Goal: Transaction & Acquisition: Purchase product/service

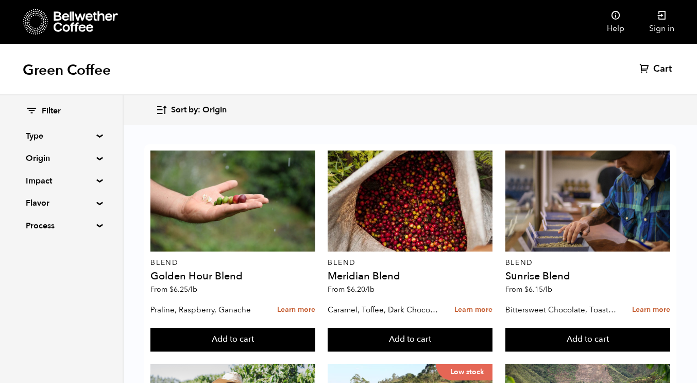
click at [95, 157] on summary "Origin" at bounding box center [61, 158] width 71 height 12
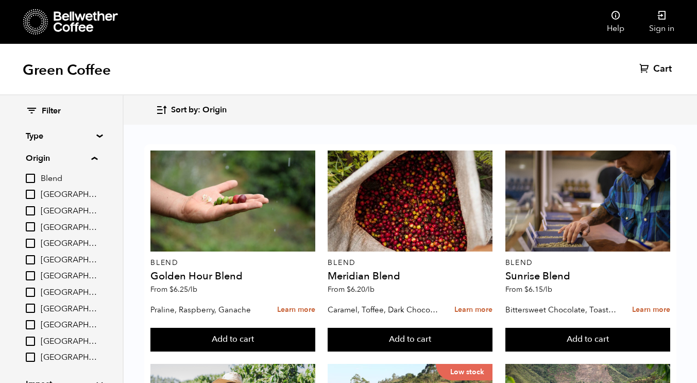
click at [59, 227] on span "[GEOGRAPHIC_DATA]" at bounding box center [69, 227] width 57 height 11
click at [0, 0] on input "[GEOGRAPHIC_DATA]" at bounding box center [0, 0] width 0 height 0
checkbox input "true"
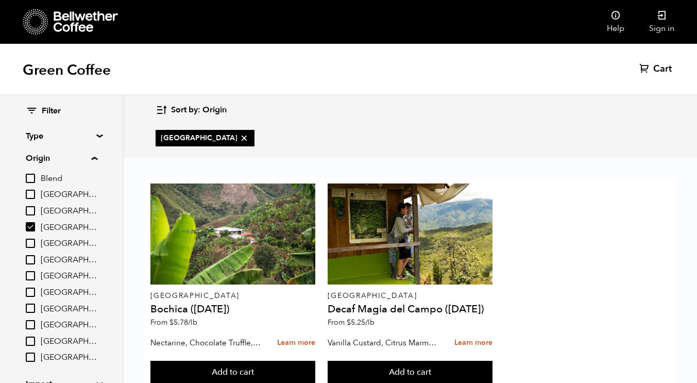
click at [580, 196] on div "Colombia Bochica (JUN 25) From $ 5.78 /lb Nectarine, Chocolate Truffle, Brown S…" at bounding box center [410, 283] width 532 height 213
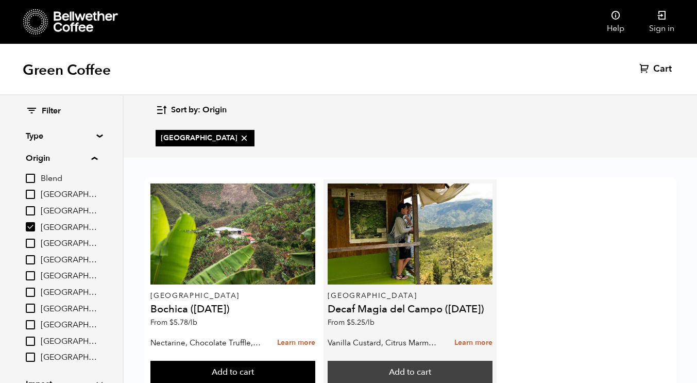
click at [315, 361] on button "Add to cart" at bounding box center [232, 373] width 165 height 24
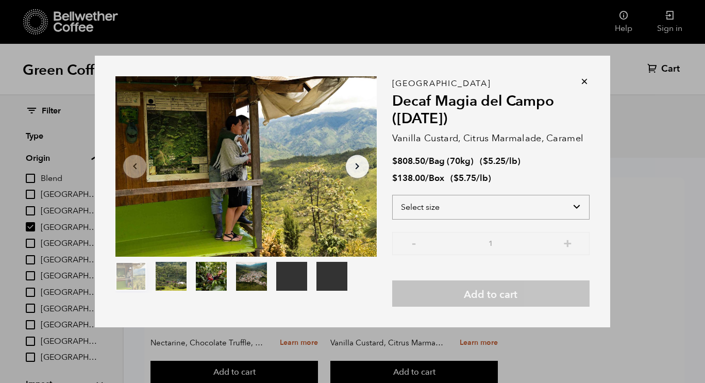
click at [566, 204] on select "Select size Bag (70kg) (154 lbs) Box (24 lbs)" at bounding box center [490, 207] width 197 height 25
select select "box"
click at [392, 195] on select "Select size Bag (70kg) (154 lbs) Box (24 lbs)" at bounding box center [490, 207] width 197 height 25
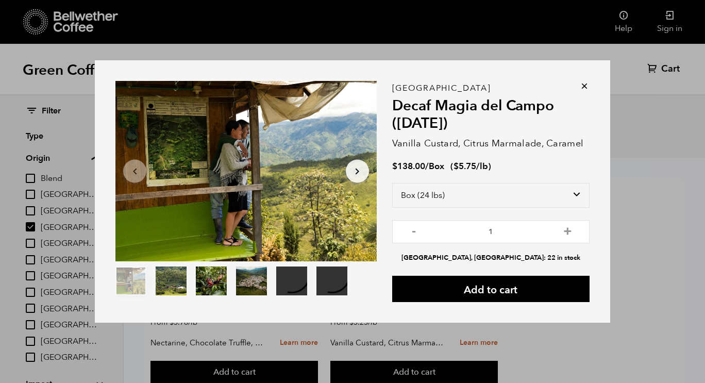
click at [583, 86] on icon at bounding box center [584, 86] width 10 height 10
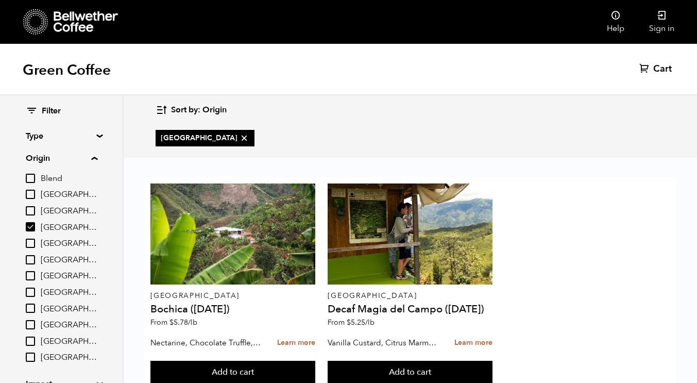
click at [28, 226] on input "[GEOGRAPHIC_DATA]" at bounding box center [30, 226] width 9 height 9
checkbox input "false"
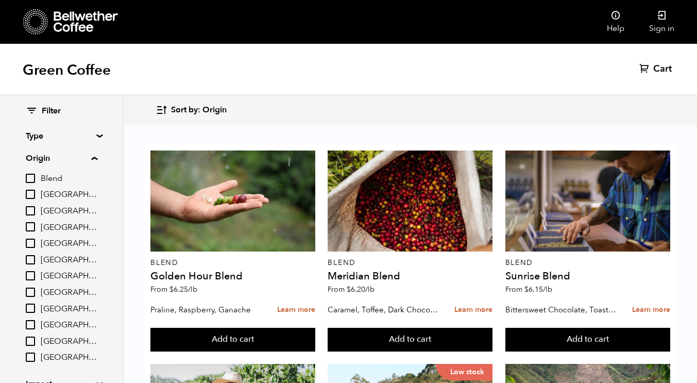
click at [33, 194] on input "[GEOGRAPHIC_DATA]" at bounding box center [30, 194] width 9 height 9
checkbox input "true"
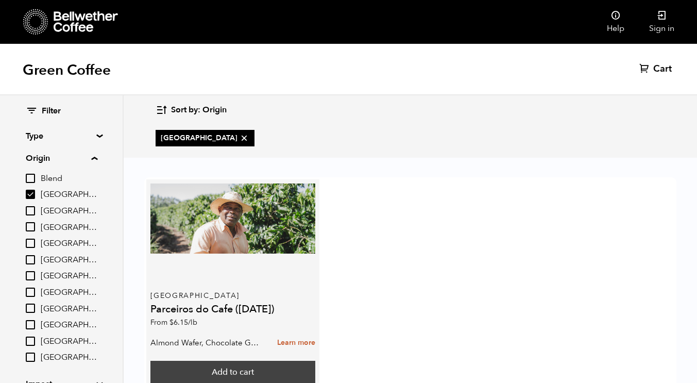
click at [248, 361] on button "Add to cart" at bounding box center [232, 373] width 165 height 24
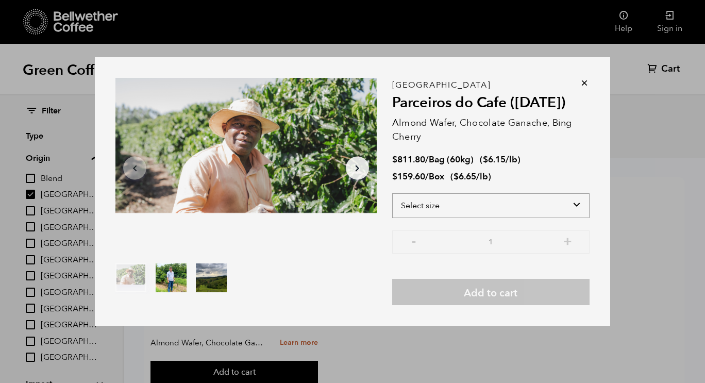
click at [451, 207] on select "Select size Bag (60kg) (132 lbs) Box (24 lbs)" at bounding box center [490, 205] width 197 height 25
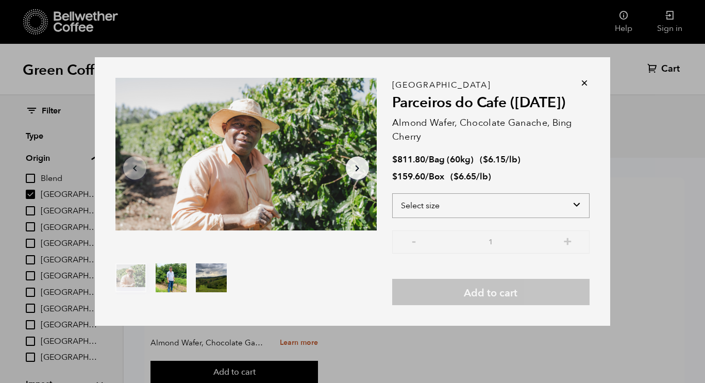
select select "box"
click at [392, 193] on select "Select size Bag (60kg) (132 lbs) Box (24 lbs)" at bounding box center [490, 205] width 197 height 25
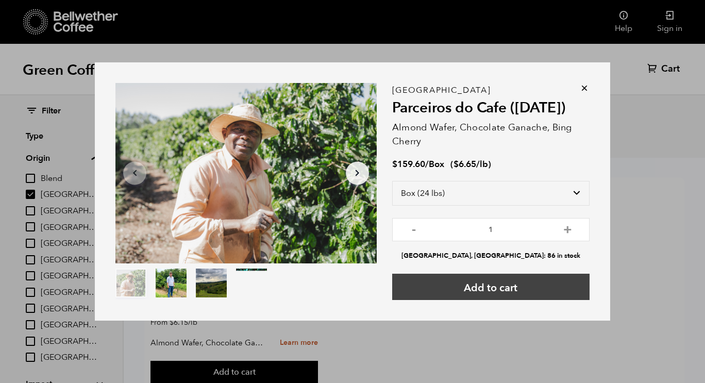
click at [482, 295] on button "Add to cart" at bounding box center [490, 287] width 197 height 26
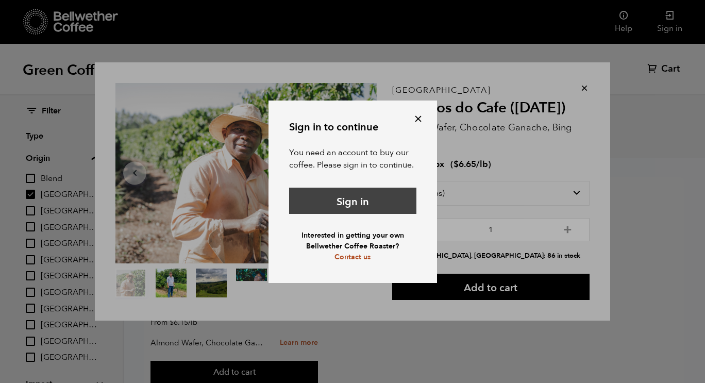
click at [356, 203] on link "Sign in" at bounding box center [352, 201] width 127 height 26
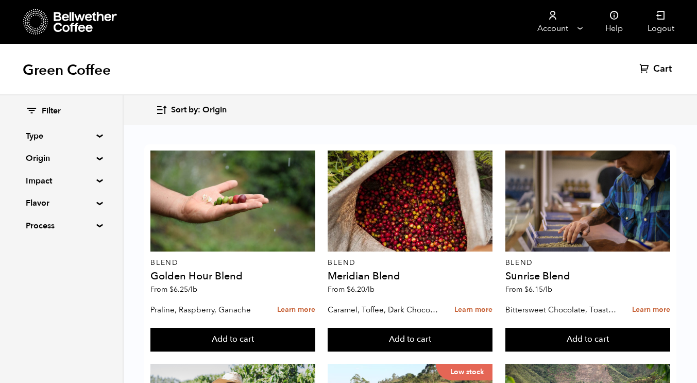
click at [663, 70] on span "Cart" at bounding box center [662, 69] width 19 height 12
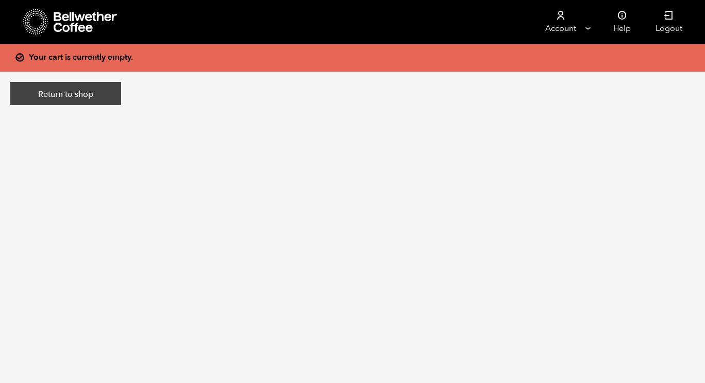
click at [65, 95] on link "Return to shop" at bounding box center [65, 94] width 111 height 24
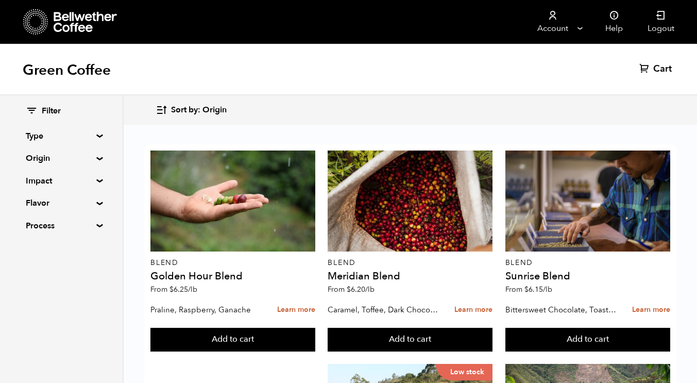
click at [98, 160] on div "Filter Type Blend Single Origin Decaf Seasonal Year Round Origin Blend Brazil B…" at bounding box center [61, 168] width 123 height 147
click at [96, 157] on summary "Origin" at bounding box center [61, 158] width 71 height 12
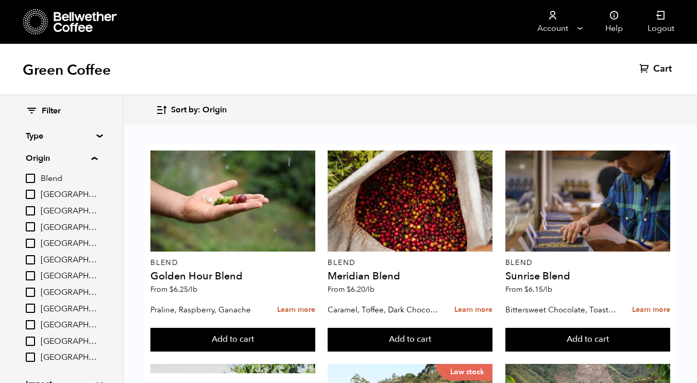
click at [53, 194] on span "[GEOGRAPHIC_DATA]" at bounding box center [69, 194] width 57 height 11
click at [0, 0] on input "[GEOGRAPHIC_DATA]" at bounding box center [0, 0] width 0 height 0
checkbox input "true"
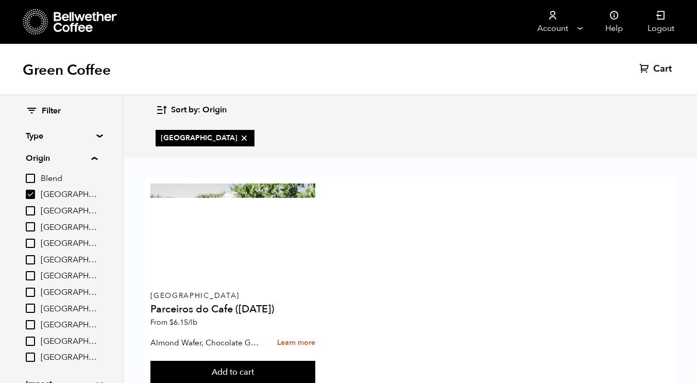
scroll to position [33, 0]
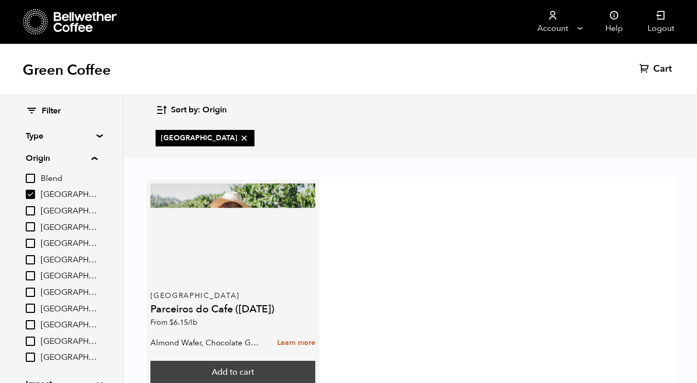
click at [266, 361] on button "Add to cart" at bounding box center [232, 373] width 165 height 24
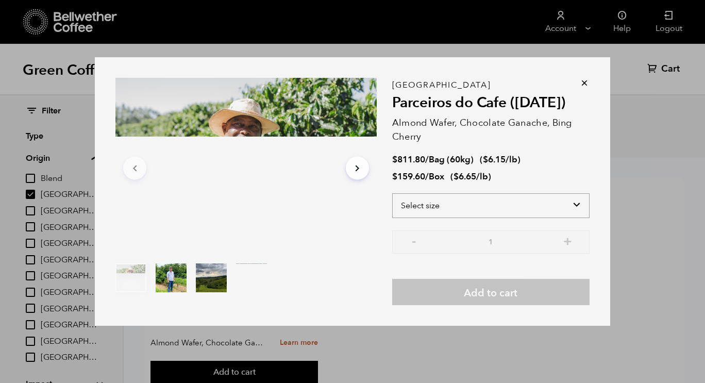
click at [476, 210] on select "Select size Bag (60kg) (132 lbs) Box (24 lbs)" at bounding box center [490, 205] width 197 height 25
select select "box"
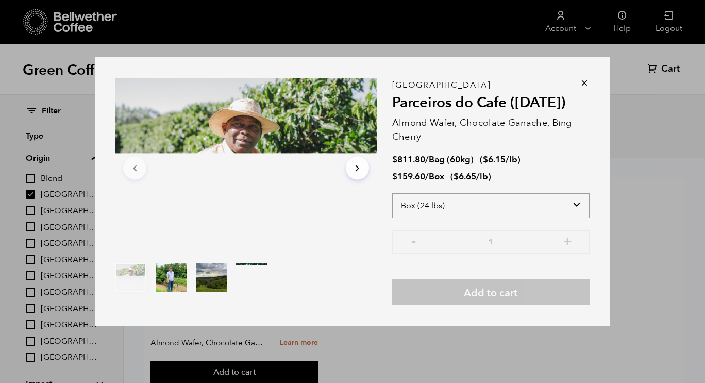
click at [392, 193] on select "Select size Bag (60kg) (132 lbs) Box (24 lbs)" at bounding box center [490, 205] width 197 height 25
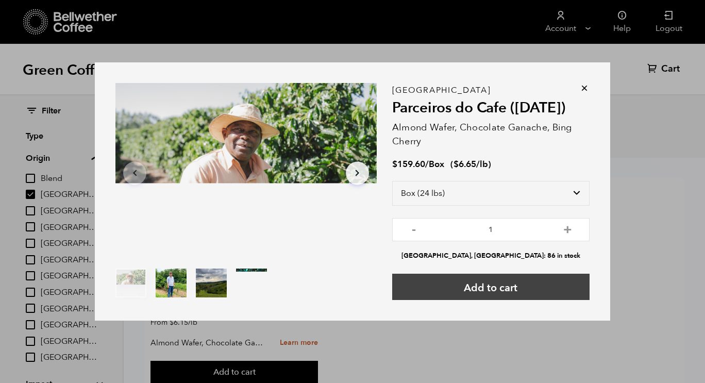
click at [488, 296] on button "Add to cart" at bounding box center [490, 287] width 197 height 26
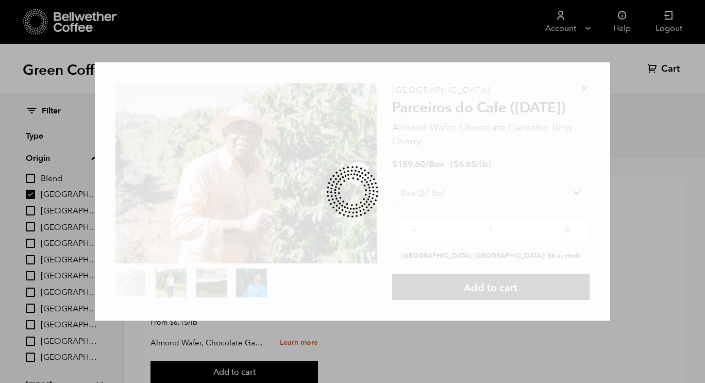
click at [491, 291] on div at bounding box center [352, 191] width 515 height 259
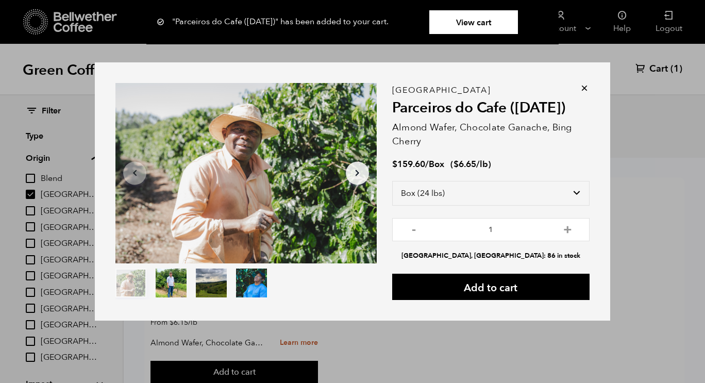
click at [585, 87] on icon at bounding box center [584, 88] width 10 height 10
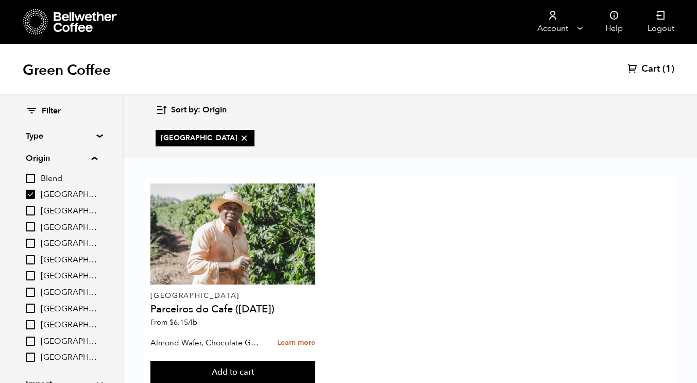
click at [655, 73] on span "Cart" at bounding box center [650, 69] width 19 height 12
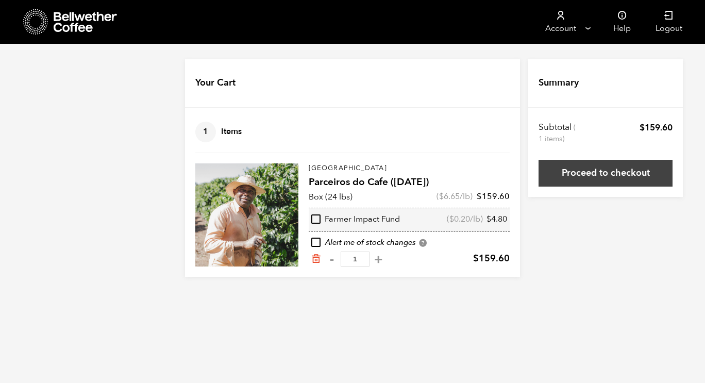
click at [604, 173] on link "Proceed to checkout" at bounding box center [605, 173] width 134 height 27
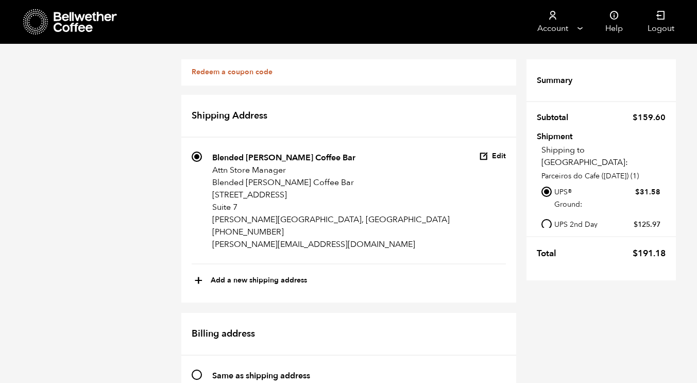
scroll to position [603, 0]
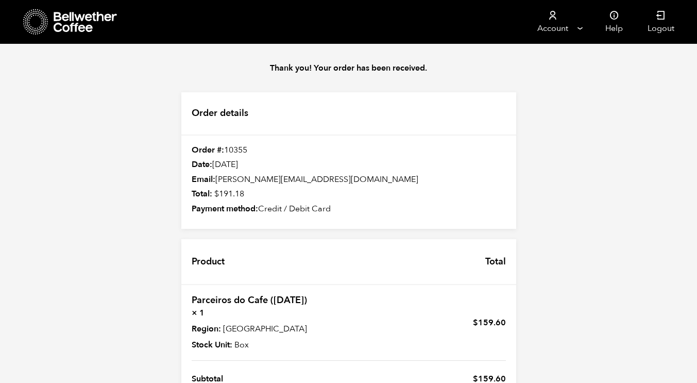
scroll to position [106, 0]
